Goal: Transaction & Acquisition: Book appointment/travel/reservation

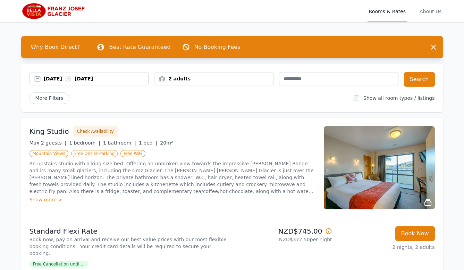
click at [235, 79] on div "2 adults" at bounding box center [213, 78] width 119 height 7
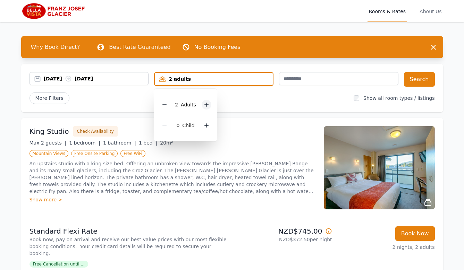
click at [205, 104] on icon at bounding box center [207, 105] width 6 height 6
click at [422, 82] on button "Search" at bounding box center [419, 79] width 31 height 15
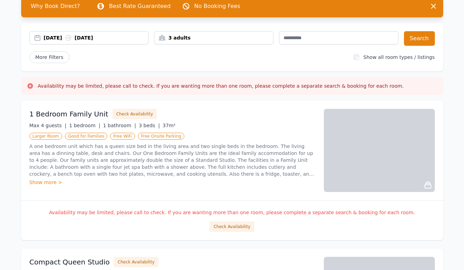
scroll to position [46, 0]
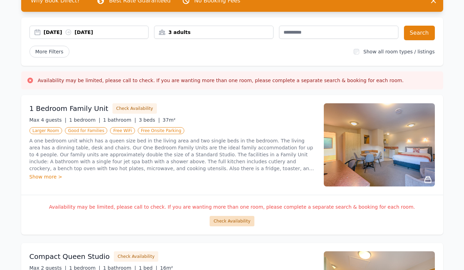
click at [240, 223] on button "Check Availability" at bounding box center [231, 221] width 44 height 10
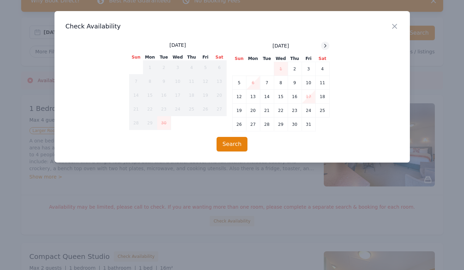
click at [324, 45] on icon at bounding box center [325, 46] width 6 height 6
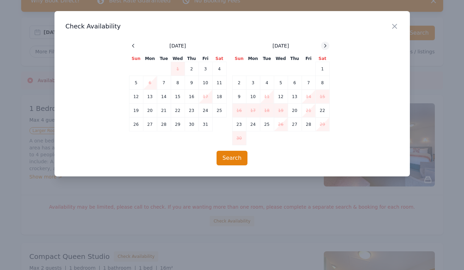
click at [324, 45] on icon at bounding box center [325, 46] width 6 height 6
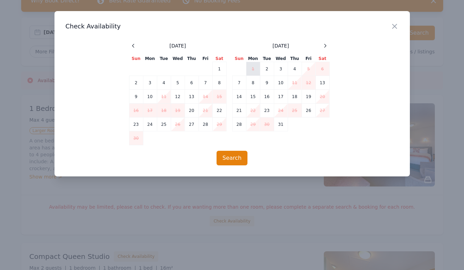
click at [254, 68] on td "1" at bounding box center [253, 69] width 14 height 14
click at [393, 29] on icon "button" at bounding box center [394, 26] width 8 height 8
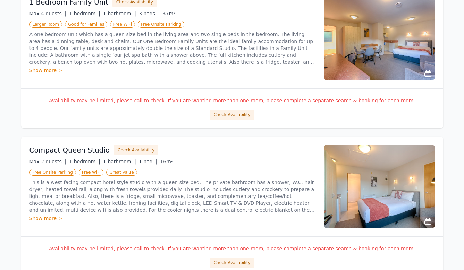
scroll to position [162, 0]
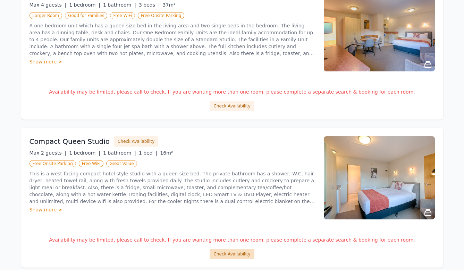
click at [240, 255] on button "Check Availability" at bounding box center [231, 254] width 44 height 10
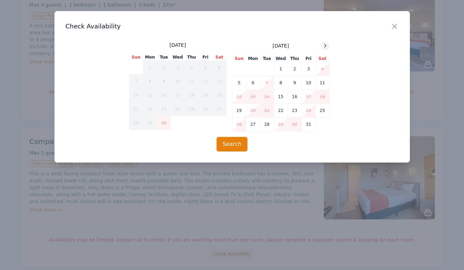
click at [323, 47] on icon at bounding box center [325, 46] width 6 height 6
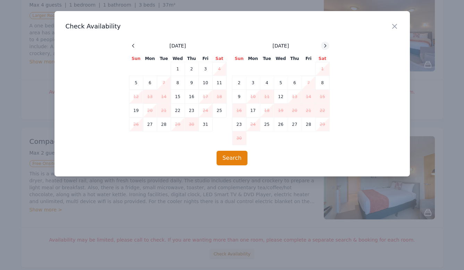
click at [323, 47] on icon at bounding box center [325, 46] width 6 height 6
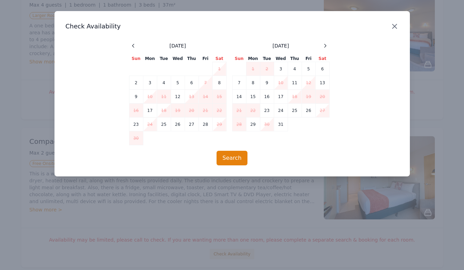
click at [392, 26] on icon "button" at bounding box center [394, 26] width 8 height 8
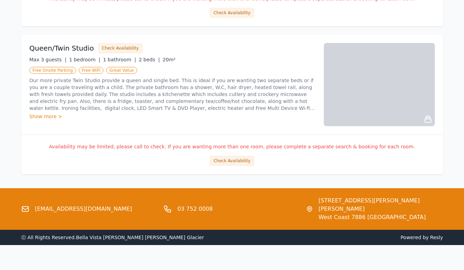
scroll to position [691, 0]
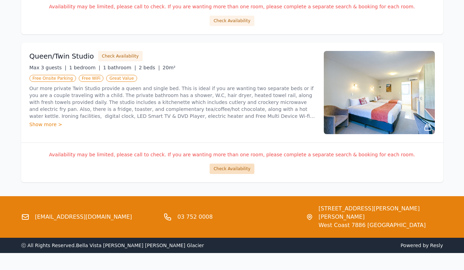
click at [233, 167] on button "Check Availability" at bounding box center [231, 169] width 44 height 10
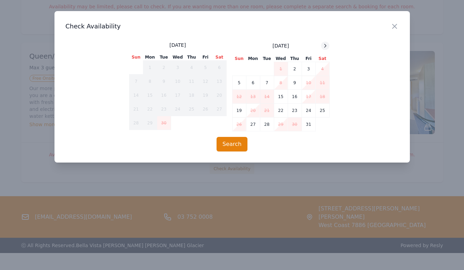
click at [324, 47] on icon at bounding box center [325, 46] width 6 height 6
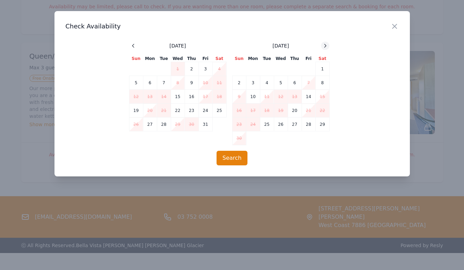
click at [324, 47] on icon at bounding box center [325, 46] width 6 height 6
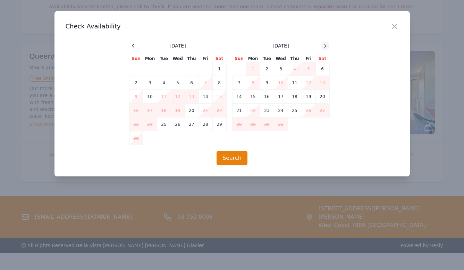
click at [323, 46] on icon at bounding box center [325, 46] width 6 height 6
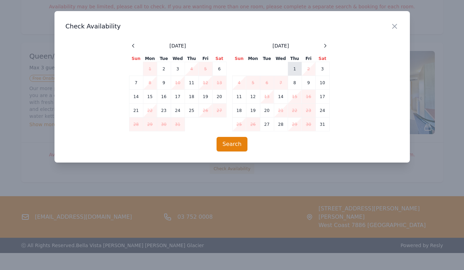
click at [296, 67] on td "1" at bounding box center [294, 69] width 14 height 14
click at [231, 149] on button "Search" at bounding box center [231, 144] width 31 height 15
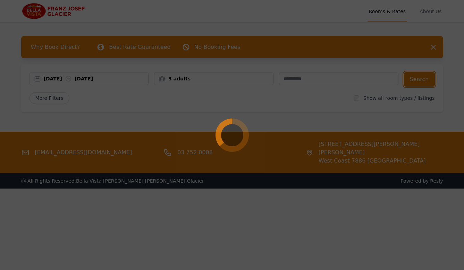
scroll to position [0, 0]
